Goal: Task Accomplishment & Management: Use online tool/utility

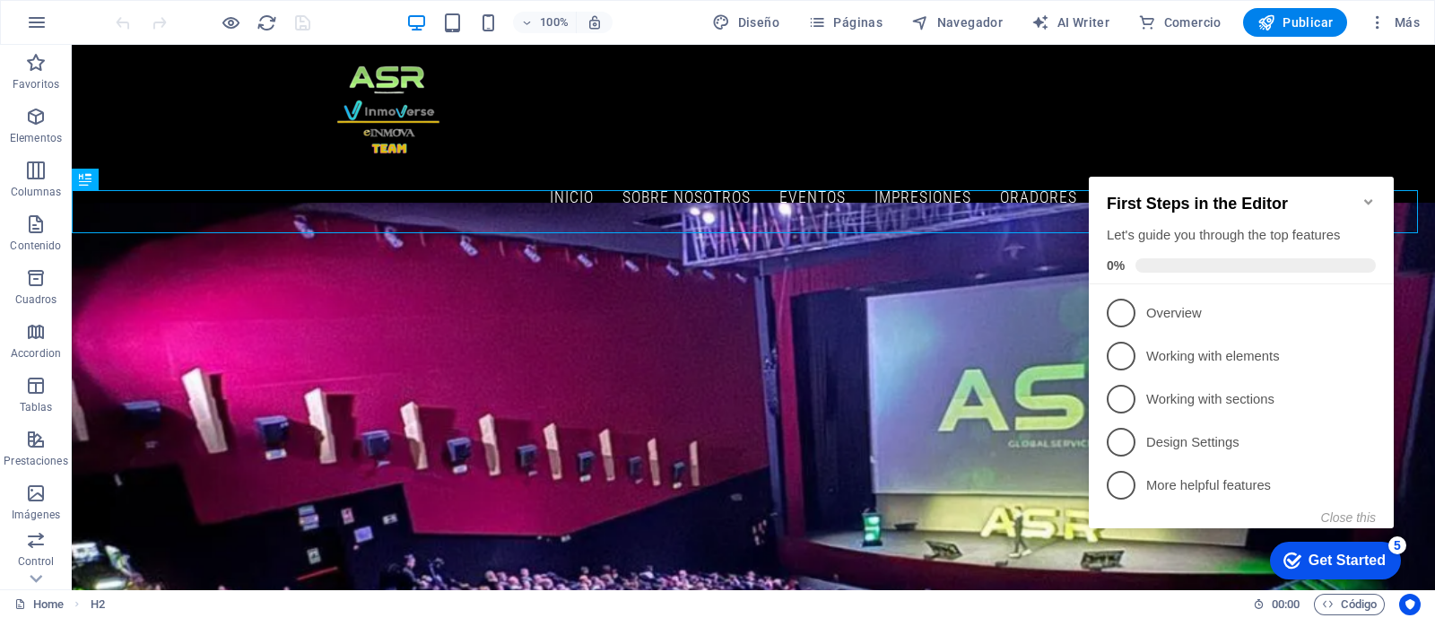
click at [1368, 199] on icon "Minimize checklist" at bounding box center [1368, 201] width 8 height 5
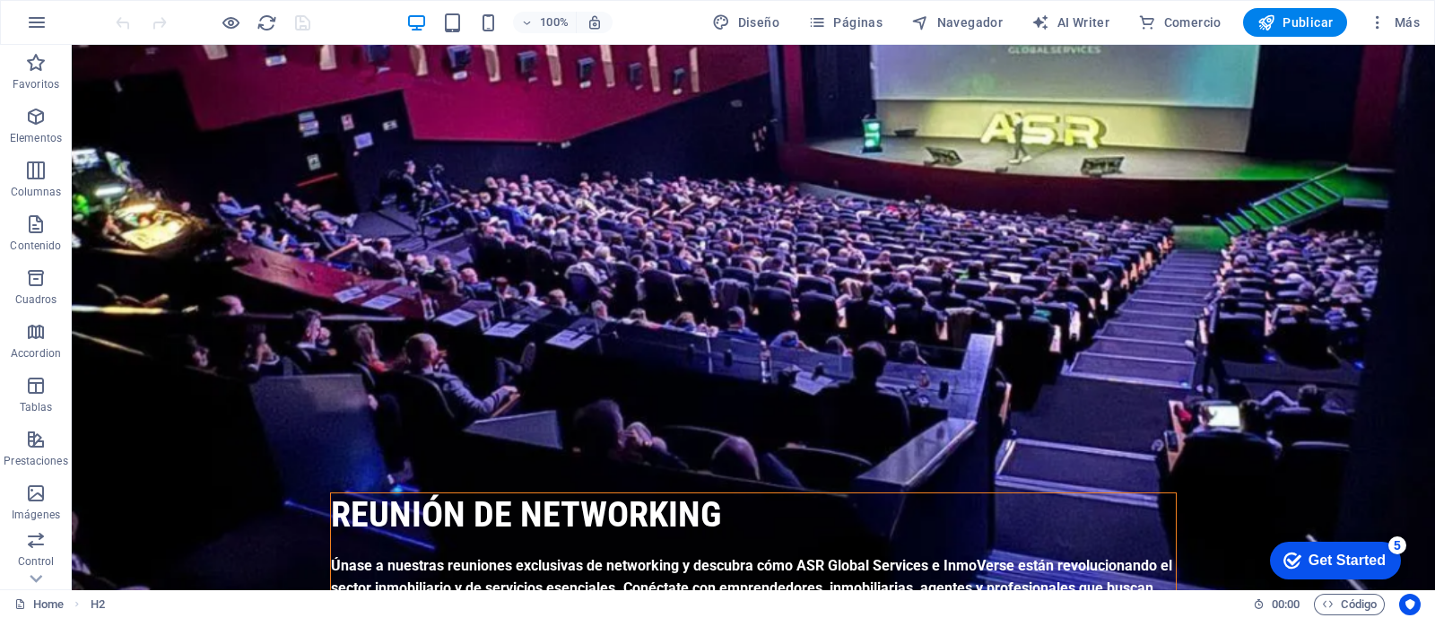
scroll to position [669, 0]
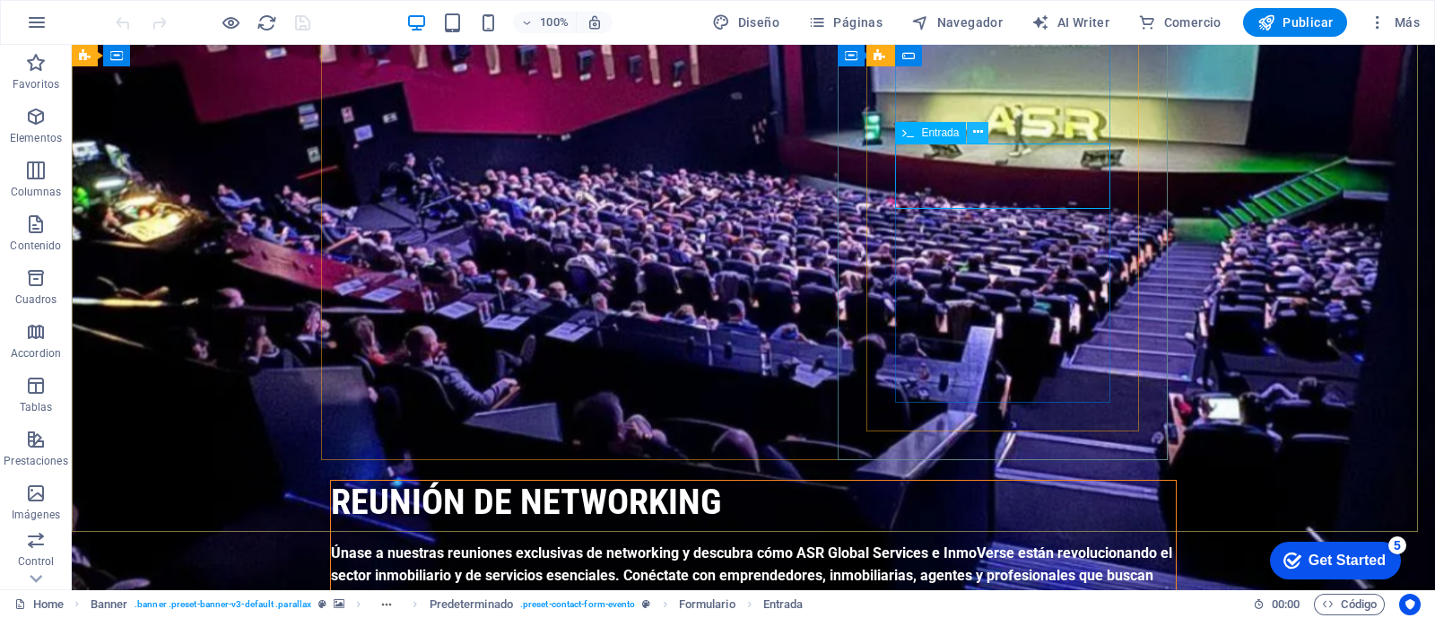
click at [981, 132] on icon at bounding box center [978, 132] width 10 height 19
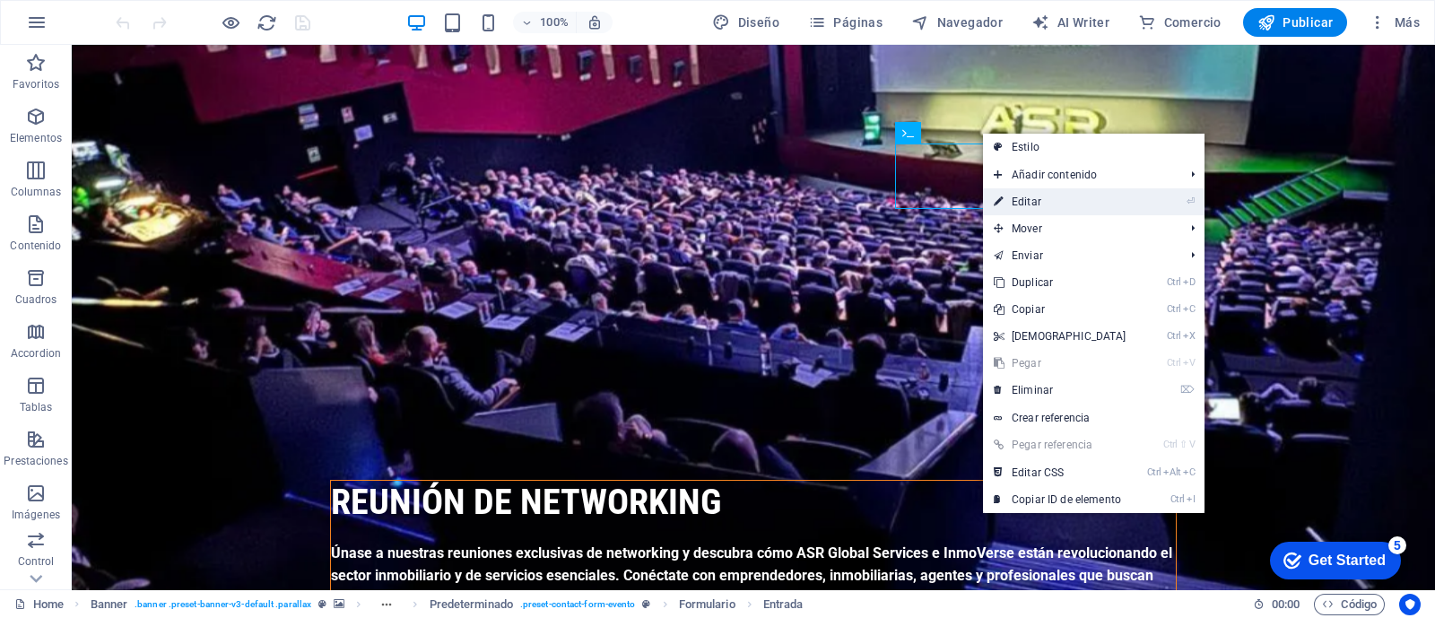
click at [1004, 204] on link "⏎ Editar" at bounding box center [1060, 201] width 154 height 27
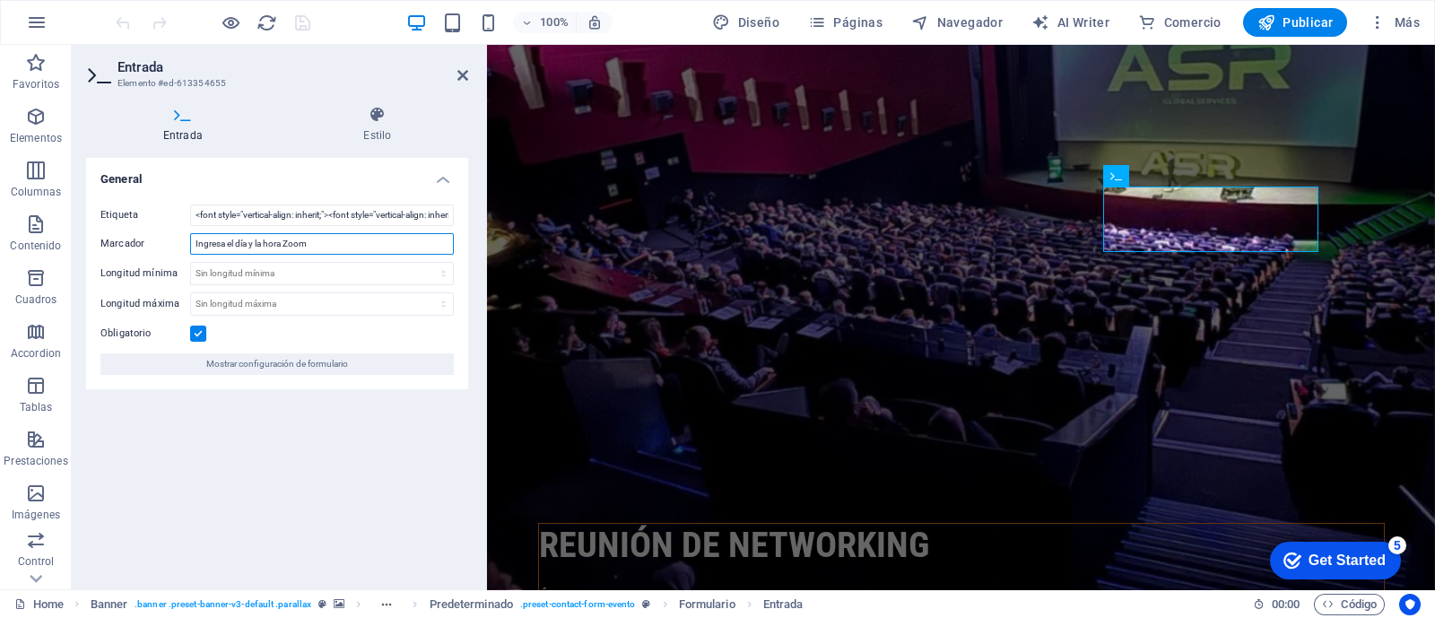
click at [196, 245] on input "Ingresa el día y la hora Zoom" at bounding box center [322, 244] width 264 height 22
click at [193, 242] on input "Ingresa el día y la hora Zoom" at bounding box center [322, 244] width 264 height 22
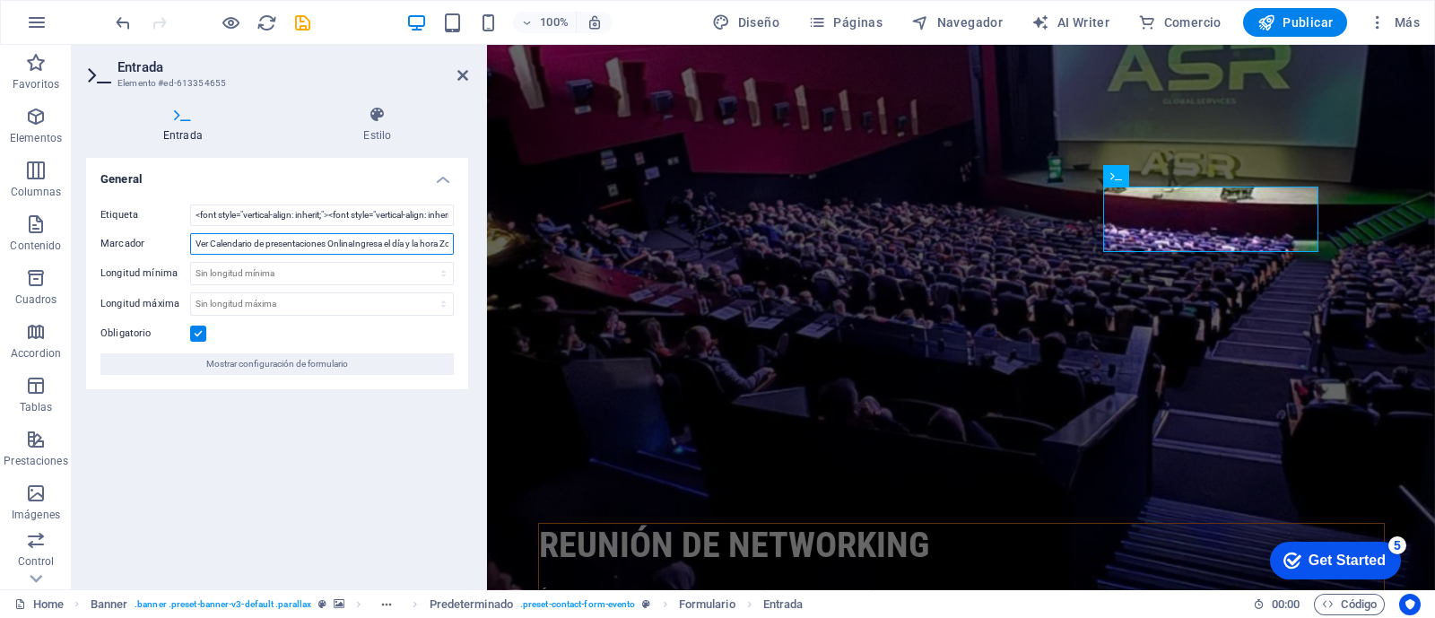
click at [355, 245] on input "Ver Calendario de presentaciones OnlinaIngresa el día y la hora Zoom" at bounding box center [322, 244] width 264 height 22
type input "Ingresa el día y la hora Zoom"
click at [305, 453] on div "General Etiqueta <font style="vertical-align: inherit;"><font style="vertical-a…" at bounding box center [277, 366] width 382 height 417
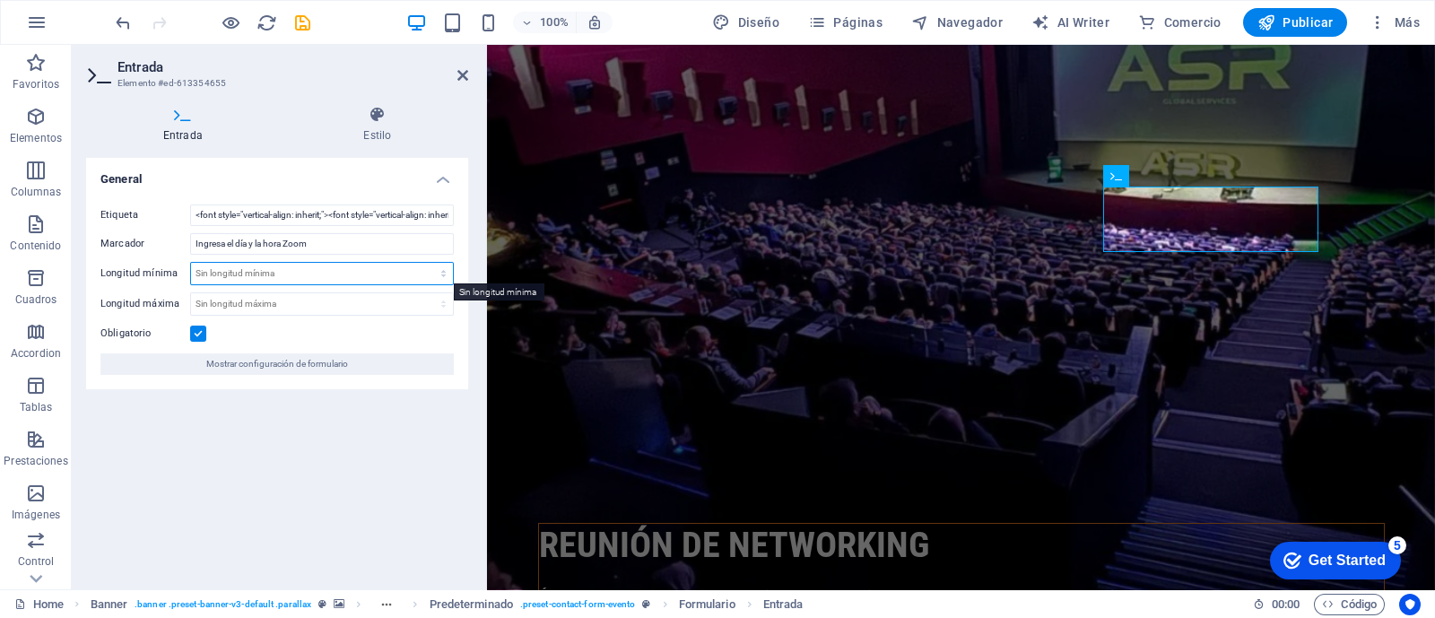
click at [247, 274] on select "Sin longitud mínima carácteres" at bounding box center [322, 274] width 262 height 22
select select "characters"
click at [428, 263] on select "Sin longitud mínima carácteres" at bounding box center [322, 274] width 262 height 22
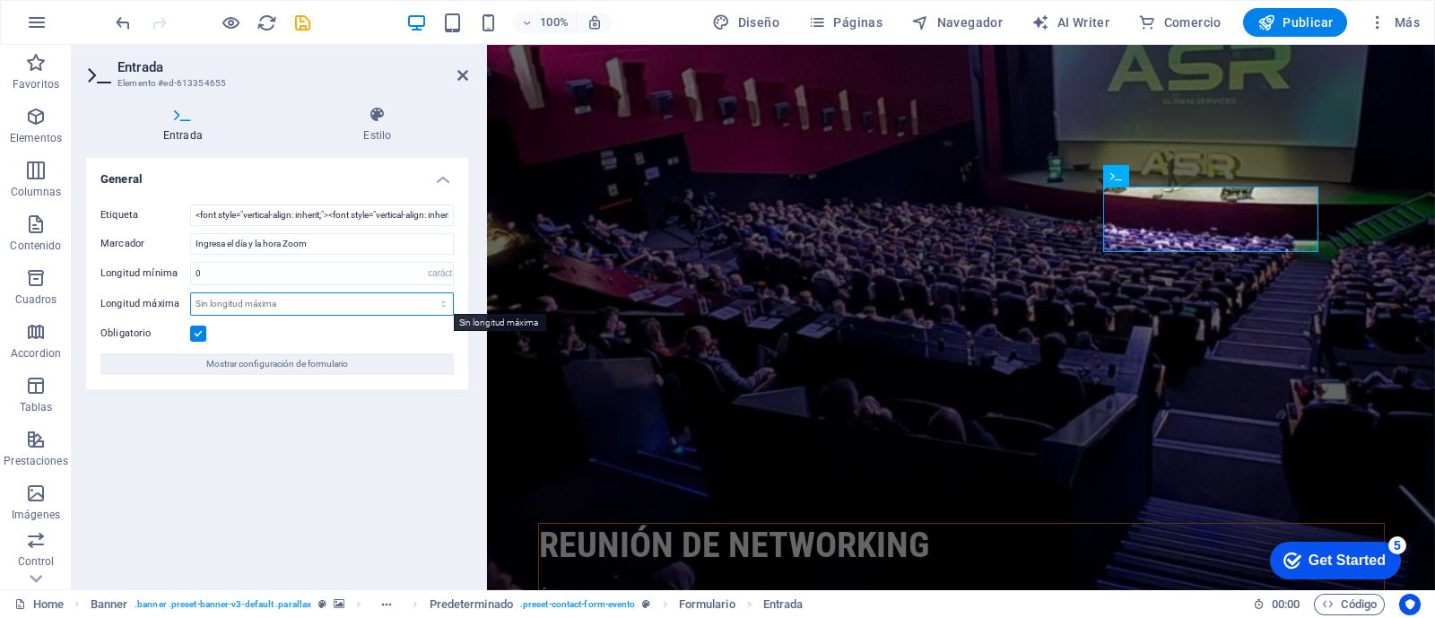
type input "1"
click at [371, 309] on div "Etiqueta <font style="vertical-align: inherit;"><font style="vertical-align: in…" at bounding box center [277, 289] width 382 height 199
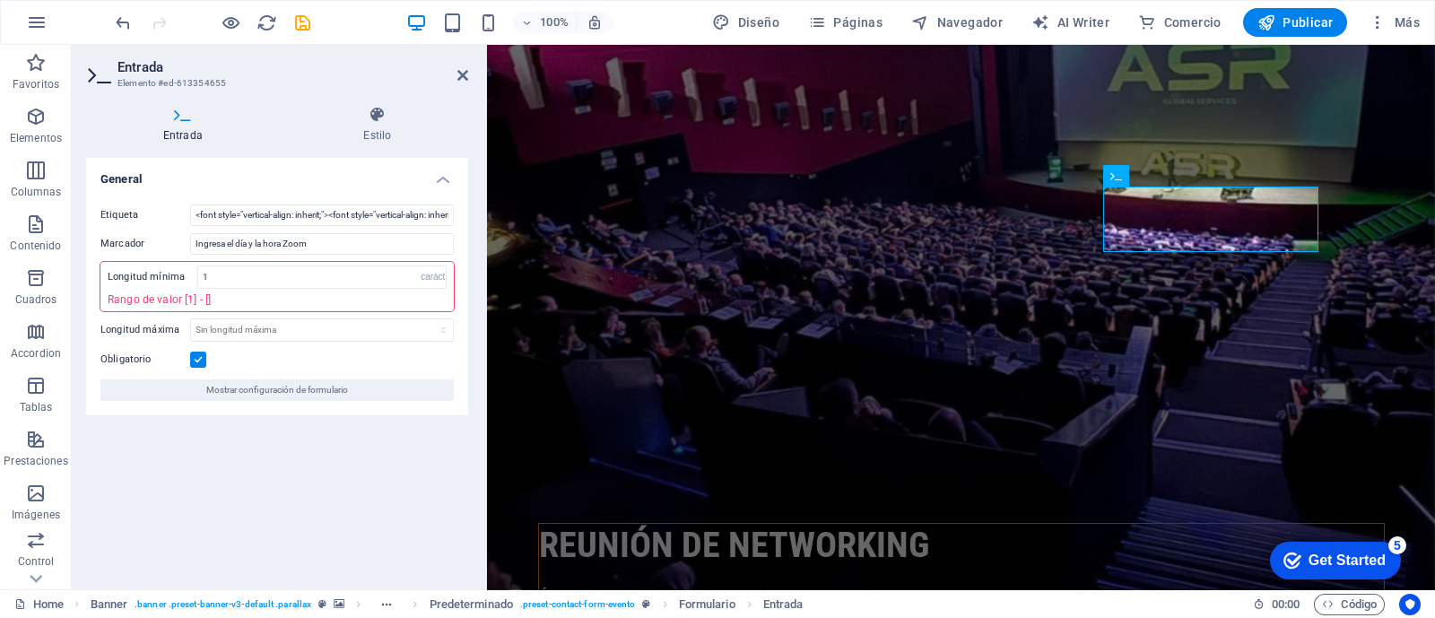
click at [371, 309] on div "Longitud mínima 1 Sin longitud mínima carácteres Rango de valor [1] - []" at bounding box center [276, 286] width 353 height 49
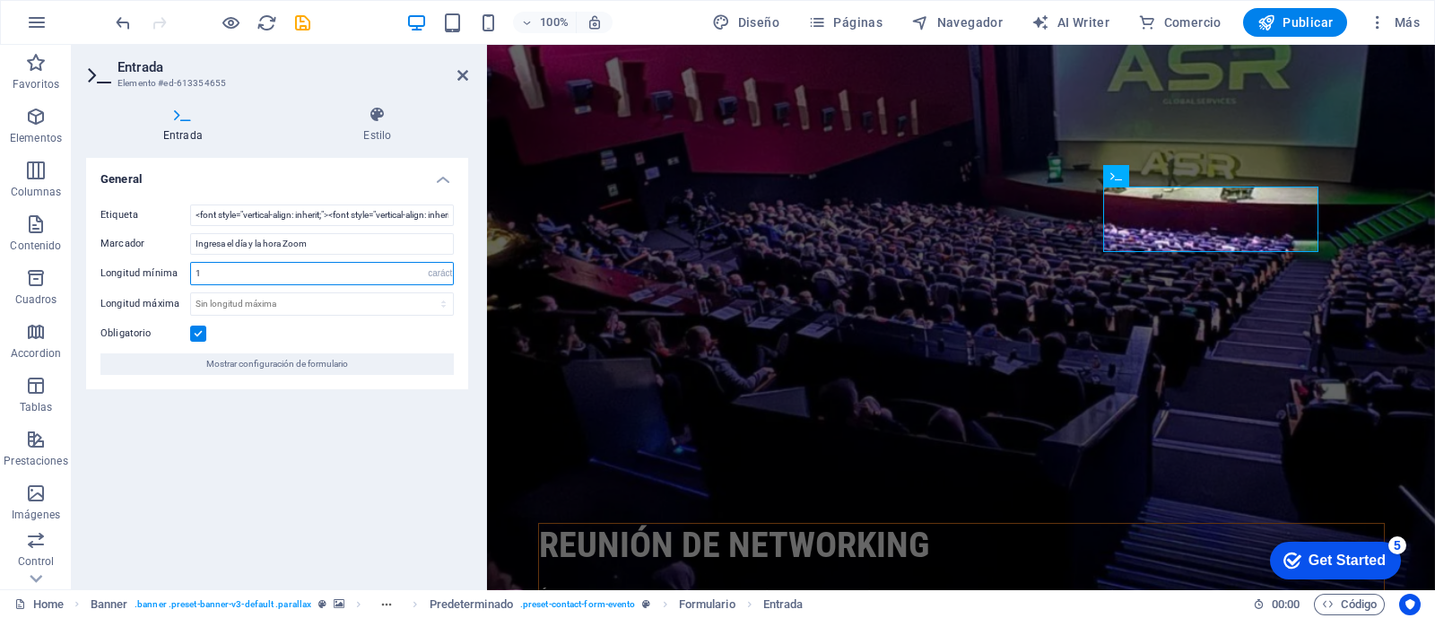
click at [379, 280] on input "1" at bounding box center [322, 274] width 262 height 22
click at [379, 280] on input "number" at bounding box center [322, 274] width 262 height 22
click at [298, 249] on input "Ingresa el día y la hora Zoom" at bounding box center [322, 244] width 264 height 22
click at [435, 275] on select "Sin longitud mínima carácteres" at bounding box center [440, 274] width 25 height 22
click at [428, 263] on select "Sin longitud mínima carácteres" at bounding box center [440, 274] width 25 height 22
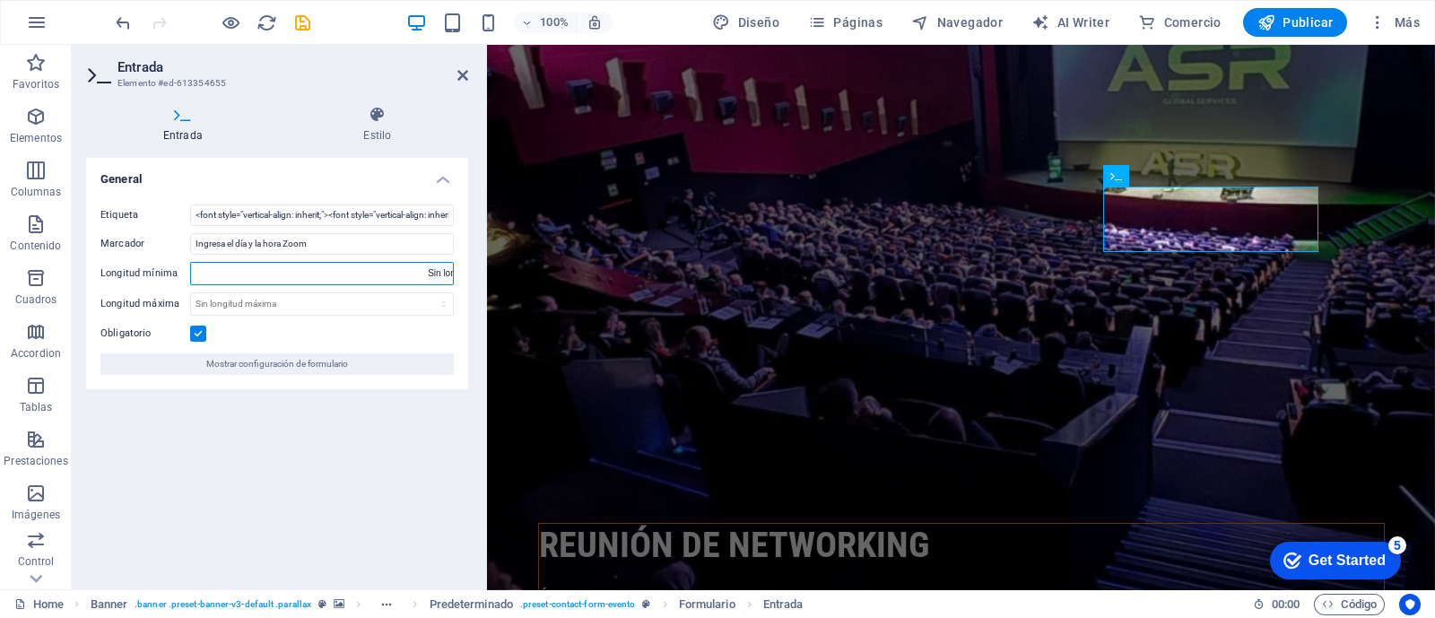
select select "DISABLED_OPTION_VALUE"
